Goal: Navigation & Orientation: Find specific page/section

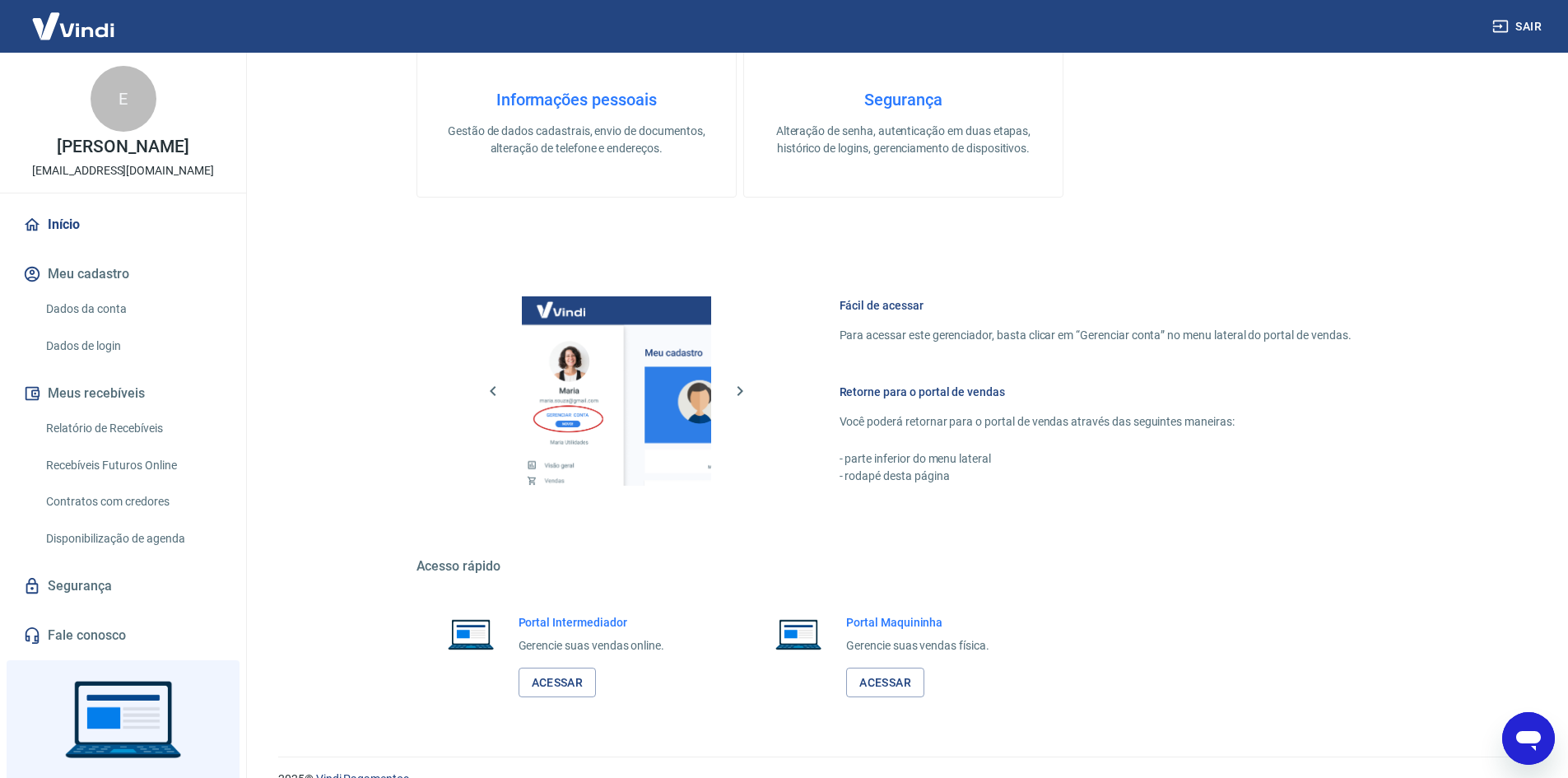
scroll to position [768, 0]
click at [68, 25] on img at bounding box center [73, 25] width 107 height 50
click at [86, 32] on img at bounding box center [73, 25] width 107 height 50
click at [90, 231] on link "Início" at bounding box center [122, 224] width 206 height 36
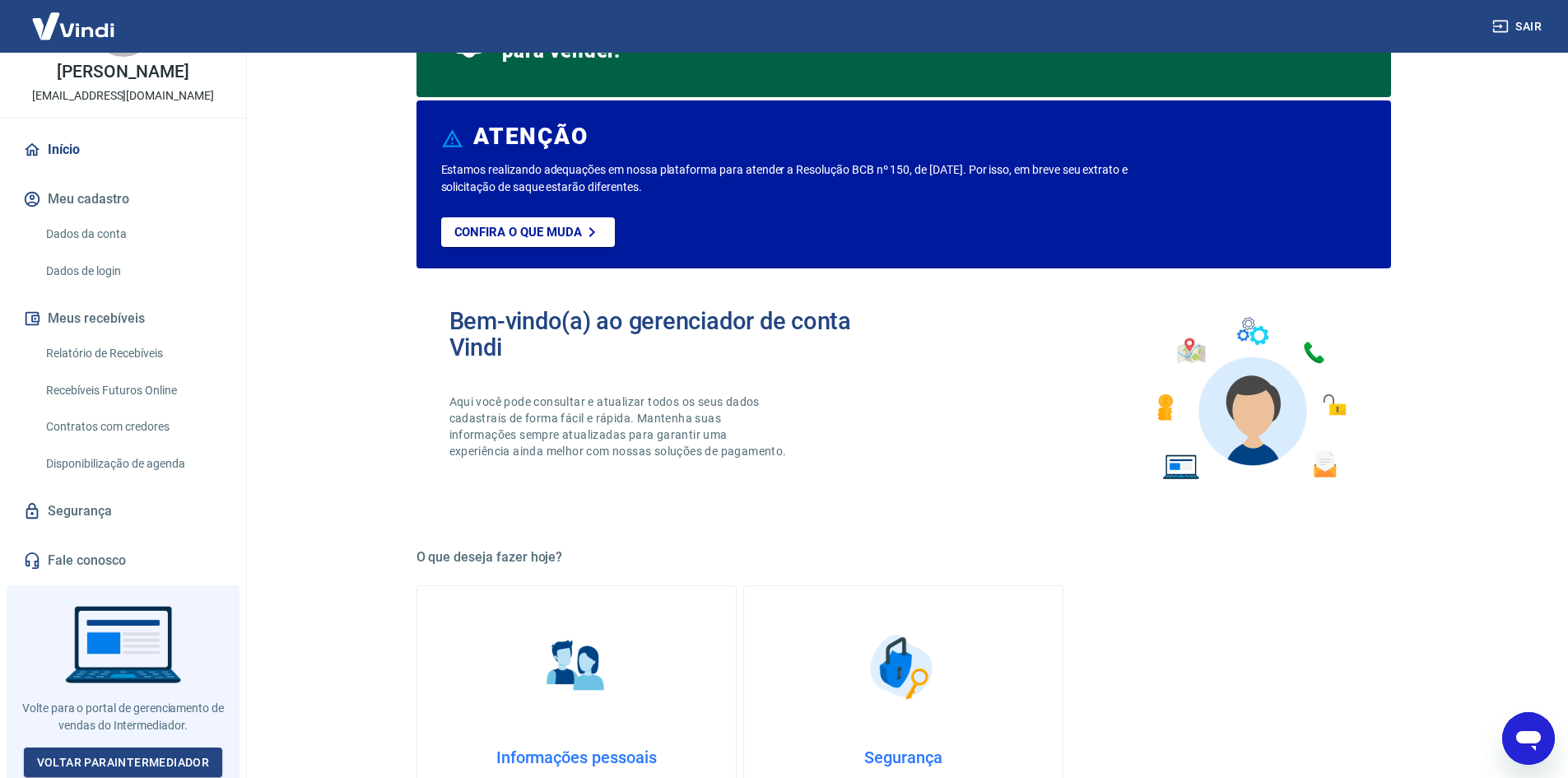
scroll to position [164, 0]
